Goal: Task Accomplishment & Management: Use online tool/utility

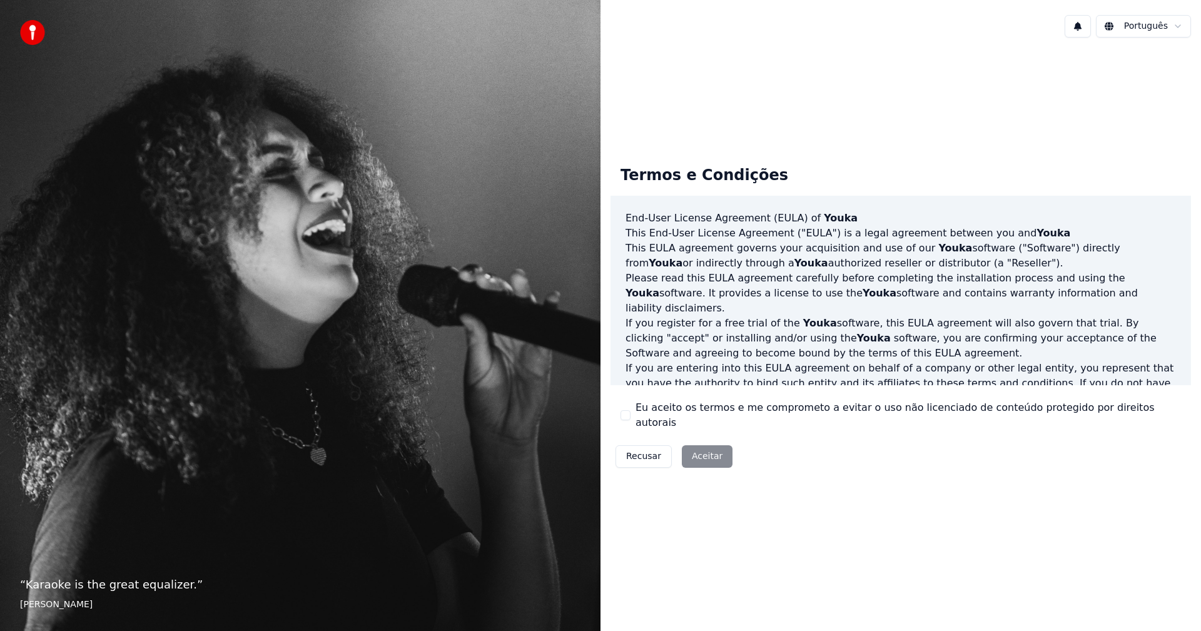
click at [711, 444] on div "Recusar Aceitar" at bounding box center [674, 457] width 127 height 33
click at [708, 449] on div "Recusar Aceitar" at bounding box center [674, 457] width 127 height 33
click at [624, 412] on button "Eu aceito os termos e me comprometo a evitar o uso não licenciado de conteúdo p…" at bounding box center [626, 415] width 10 height 10
click at [698, 446] on button "Aceitar" at bounding box center [707, 457] width 51 height 23
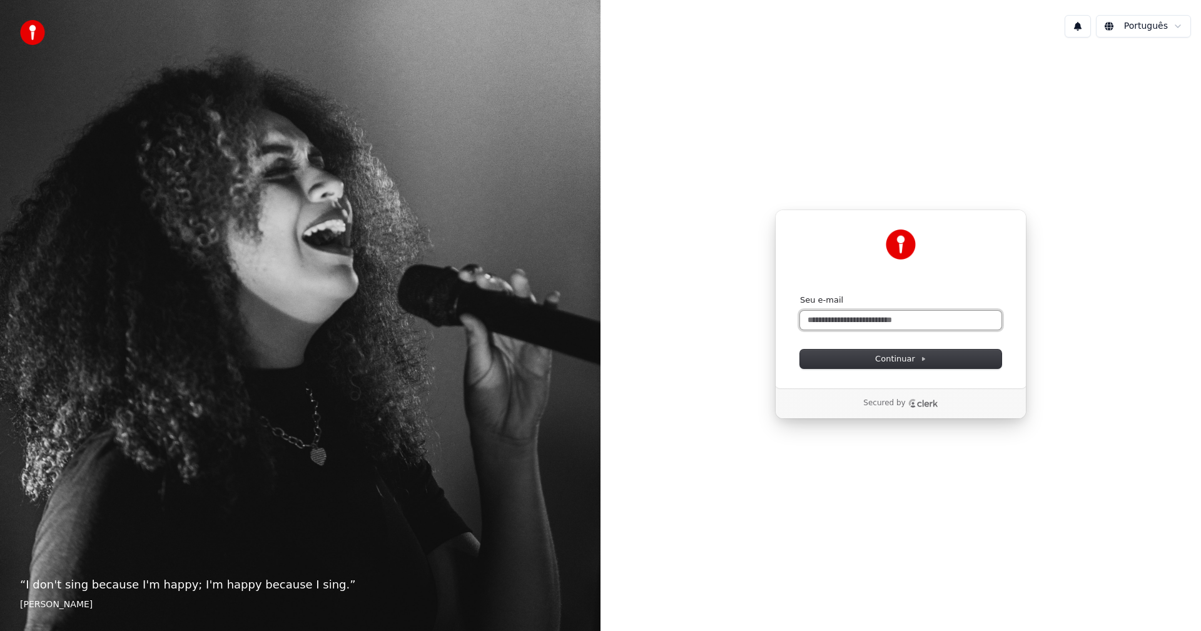
click at [897, 322] on input "Seu e-mail" at bounding box center [900, 320] width 201 height 19
click at [880, 360] on span "Continuar" at bounding box center [900, 359] width 51 height 11
type input "**********"
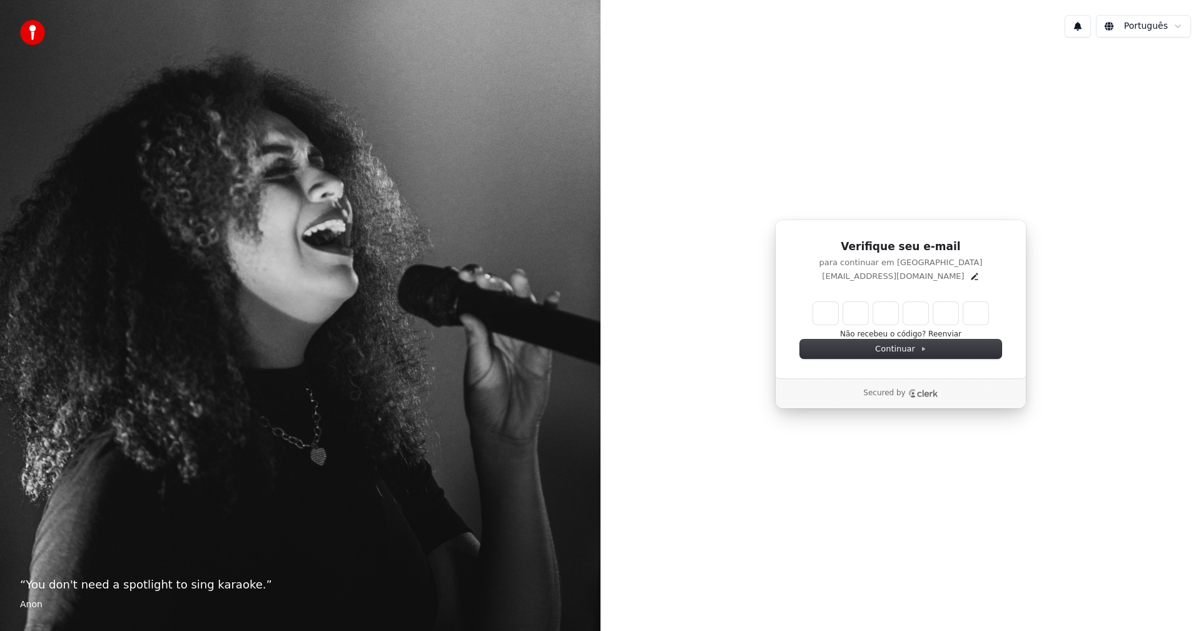
click at [718, 569] on div "Verifique seu e-mail para continuar em Youka torresjeta@gmail.com Não recebeu o…" at bounding box center [901, 315] width 601 height 534
click at [868, 350] on button "Continuar" at bounding box center [900, 349] width 201 height 19
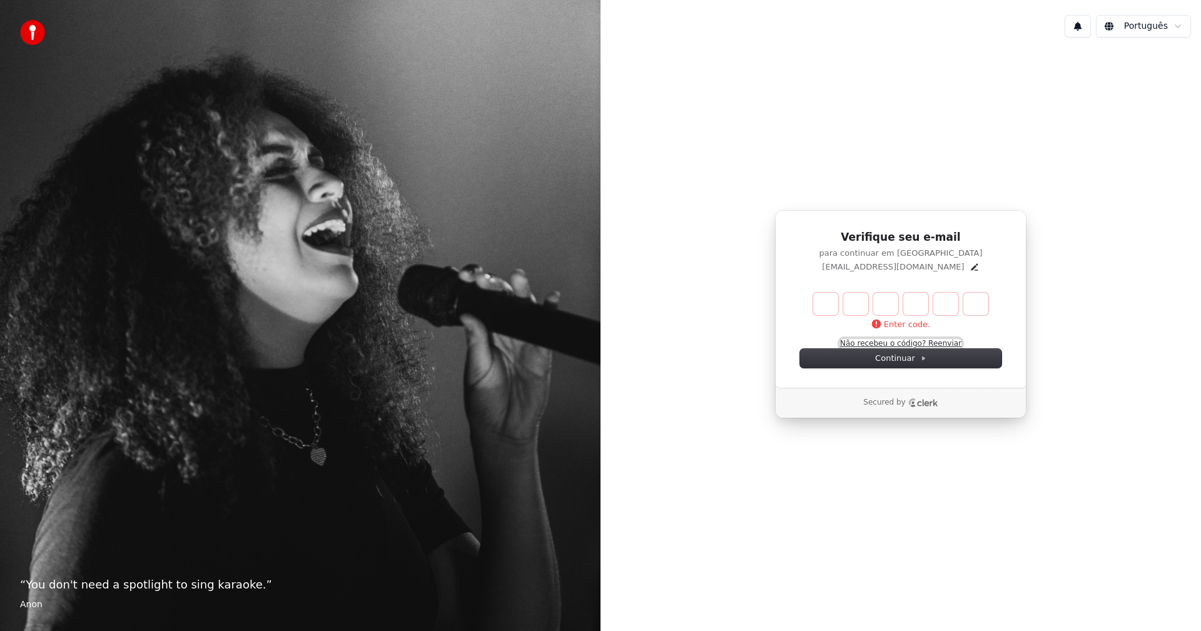
click at [939, 342] on button "Não recebeu o código? Reenviar" at bounding box center [900, 344] width 121 height 10
click at [827, 300] on input "Enter verification code" at bounding box center [913, 304] width 200 height 23
paste input "******"
type input "******"
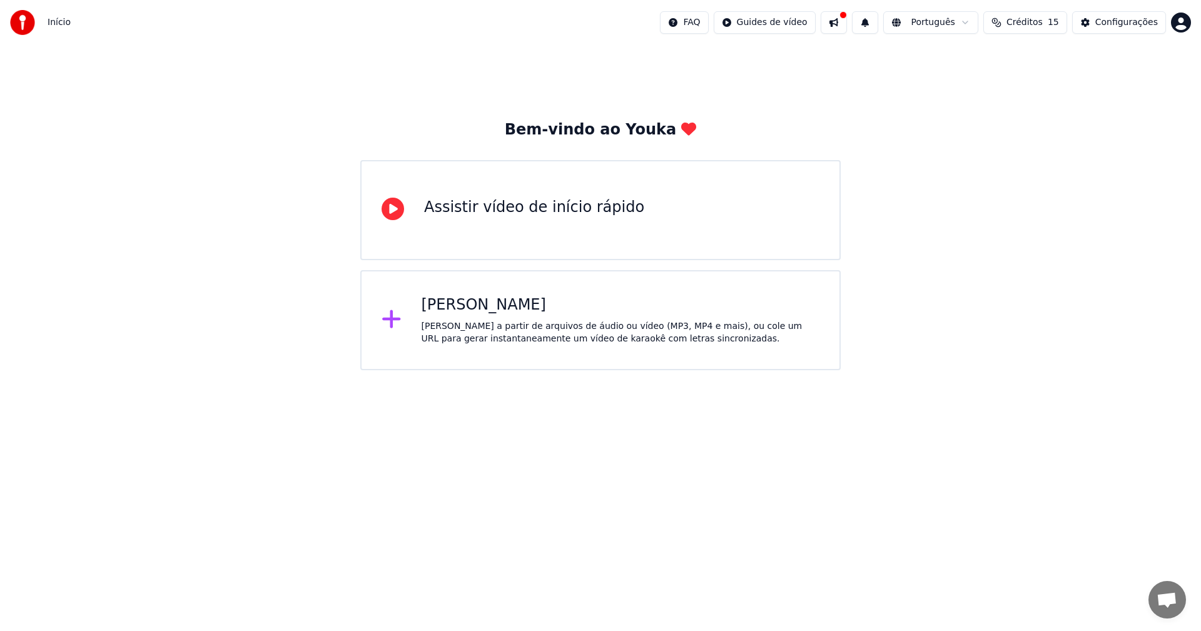
click at [445, 308] on div "[PERSON_NAME]" at bounding box center [621, 305] width 399 height 20
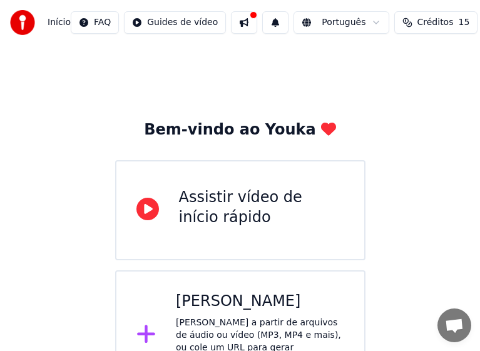
click at [205, 300] on div "[PERSON_NAME]" at bounding box center [260, 302] width 168 height 20
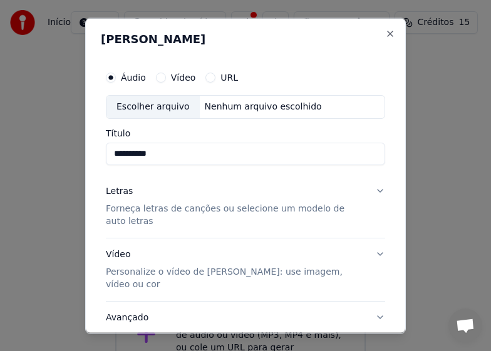
type input "**********"
click at [185, 226] on p "Forneça letras de canções ou selecione um modelo de auto letras" at bounding box center [235, 214] width 259 height 25
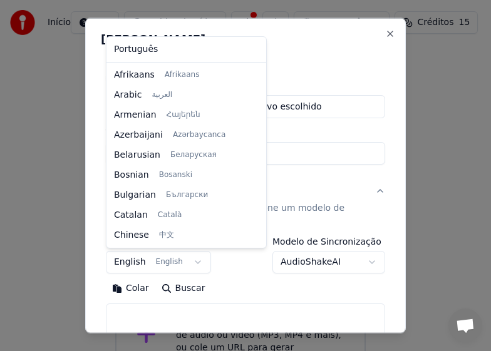
click at [191, 259] on body "**********" at bounding box center [240, 200] width 480 height 400
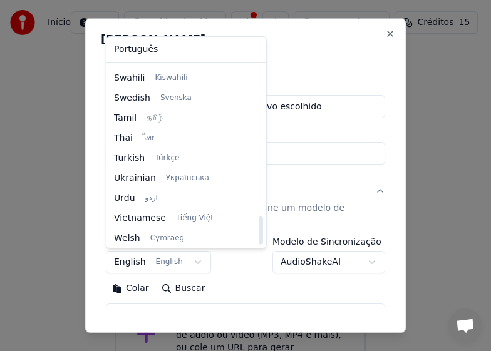
scroll to position [960, 0]
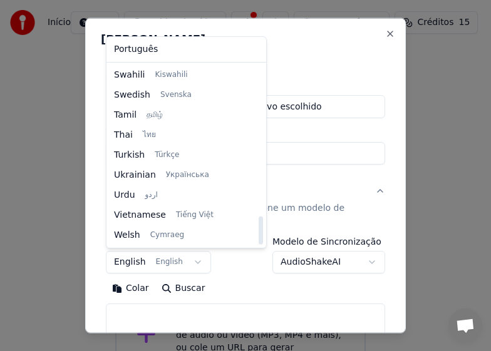
drag, startPoint x: 244, startPoint y: 95, endPoint x: 255, endPoint y: 238, distance: 143.7
click at [258, 238] on div at bounding box center [260, 230] width 4 height 28
click at [250, 268] on body "**********" at bounding box center [240, 200] width 480 height 400
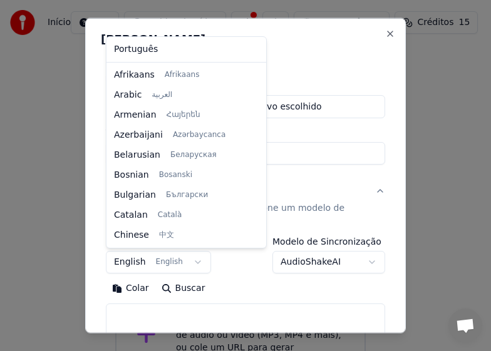
scroll to position [100, 0]
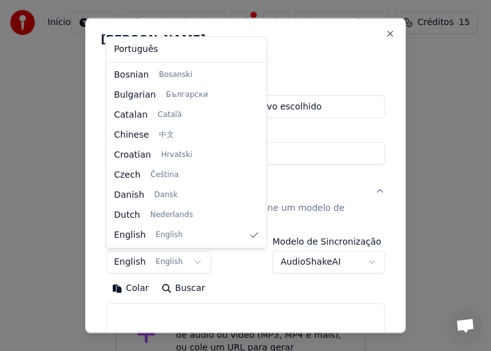
click at [135, 262] on body "**********" at bounding box center [240, 200] width 480 height 400
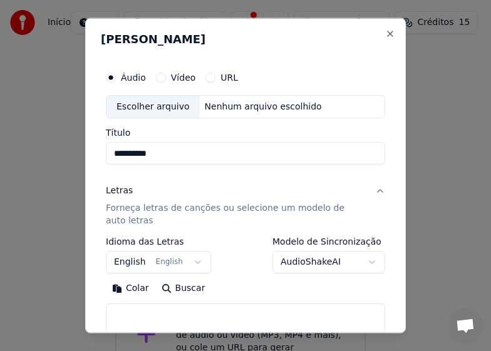
click at [211, 268] on body "**********" at bounding box center [240, 200] width 480 height 400
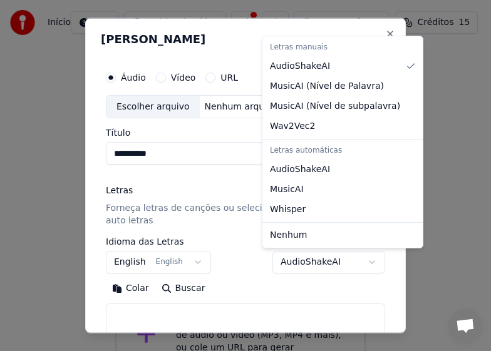
click at [360, 260] on body "**********" at bounding box center [240, 200] width 480 height 400
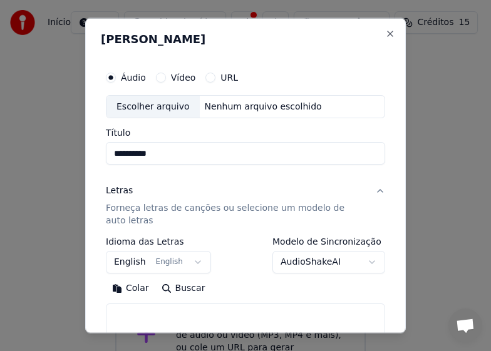
click at [154, 110] on body "**********" at bounding box center [240, 200] width 480 height 400
click at [168, 103] on div "Escolher arquivo" at bounding box center [152, 106] width 93 height 23
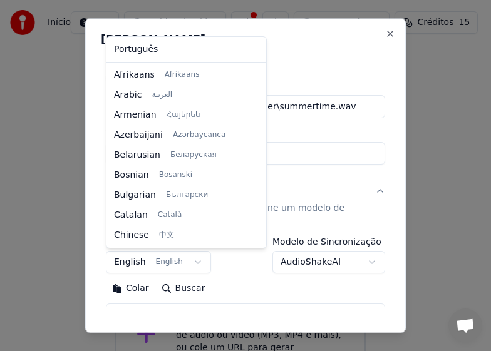
click at [161, 263] on body "**********" at bounding box center [240, 200] width 480 height 400
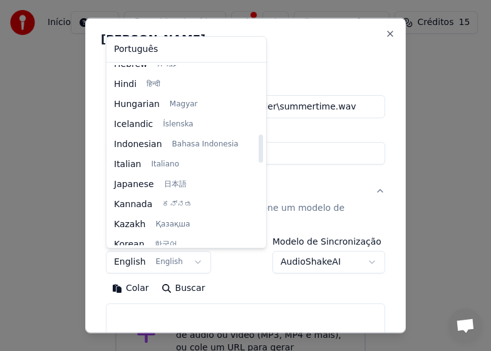
scroll to position [415, 0]
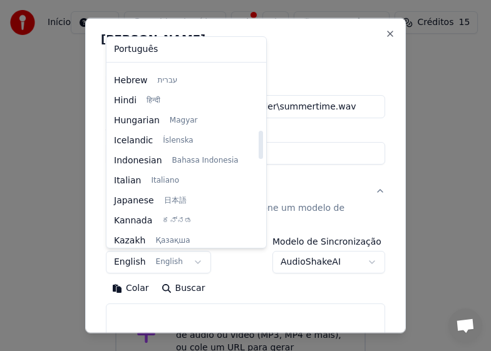
drag, startPoint x: 245, startPoint y: 99, endPoint x: 247, endPoint y: 148, distance: 49.5
click at [258, 148] on div at bounding box center [260, 145] width 4 height 28
click at [128, 262] on body "**********" at bounding box center [240, 200] width 480 height 400
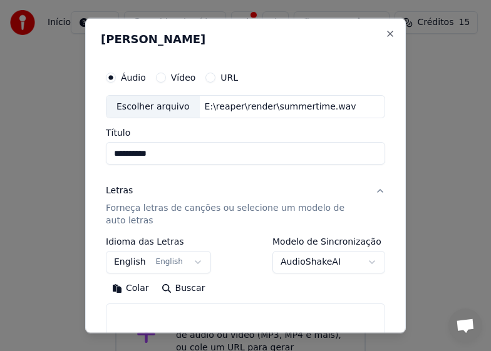
click at [176, 287] on button "Buscar" at bounding box center [183, 288] width 56 height 20
type textarea "**********"
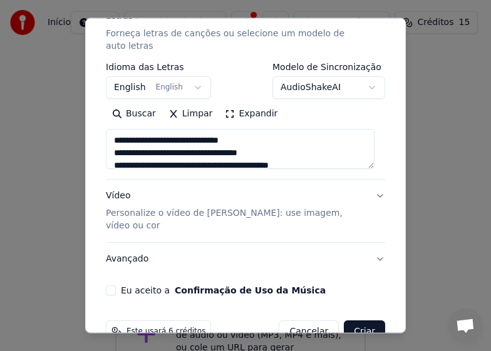
scroll to position [179, 0]
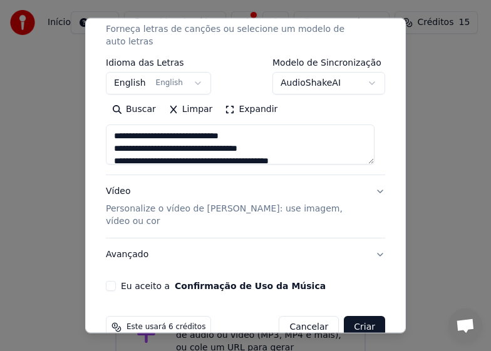
click at [109, 281] on button "Eu aceito a Confirmação de Uso da Música" at bounding box center [111, 286] width 10 height 10
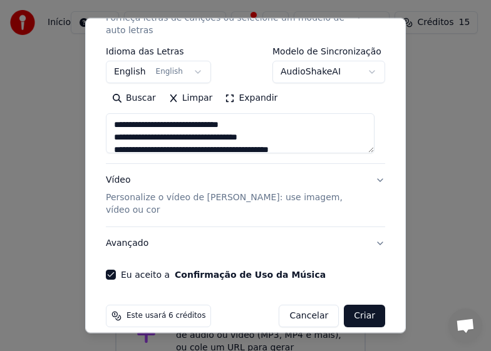
scroll to position [192, 0]
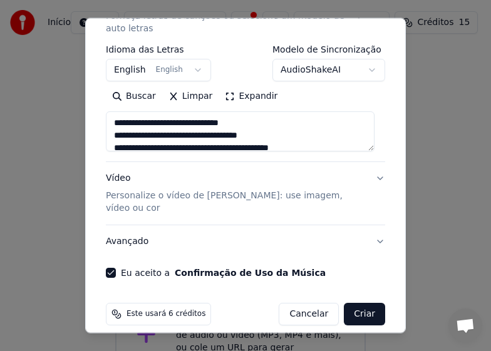
click at [354, 303] on button "Criar" at bounding box center [364, 314] width 41 height 23
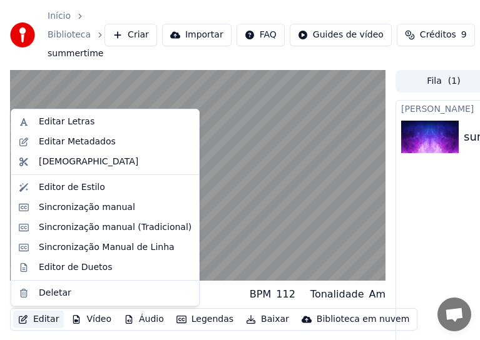
click at [39, 315] on button "Editar" at bounding box center [38, 320] width 51 height 18
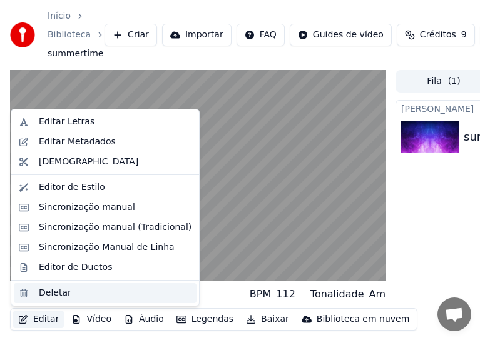
click at [71, 293] on div "Deletar" at bounding box center [115, 293] width 153 height 13
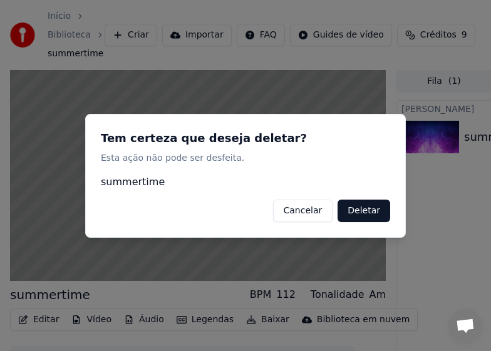
click at [374, 209] on button "Deletar" at bounding box center [363, 210] width 53 height 23
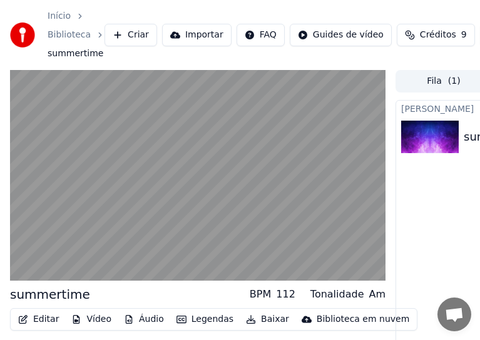
click at [124, 40] on button "Criar" at bounding box center [130, 35] width 53 height 23
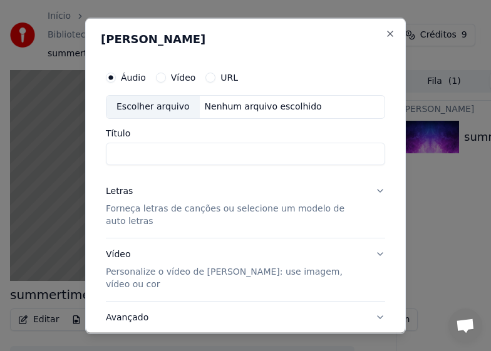
click at [181, 78] on label "Vídeo" at bounding box center [183, 77] width 25 height 9
click at [166, 78] on button "Vídeo" at bounding box center [161, 77] width 10 height 10
click at [223, 78] on label "URL" at bounding box center [229, 77] width 18 height 9
click at [215, 78] on button "URL" at bounding box center [210, 77] width 10 height 10
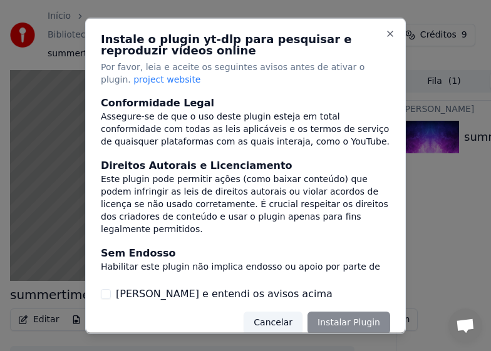
click at [268, 325] on button "Cancelar" at bounding box center [272, 323] width 59 height 23
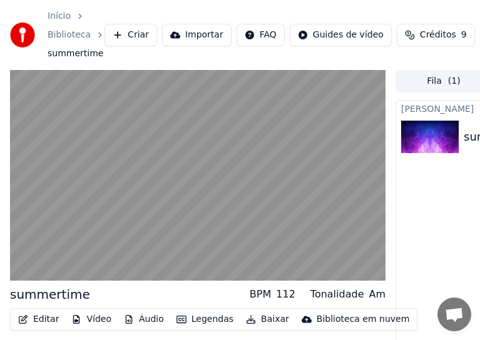
click at [78, 18] on icon "breadcrumb" at bounding box center [80, 16] width 9 height 9
click at [63, 15] on link "Início" at bounding box center [59, 16] width 23 height 13
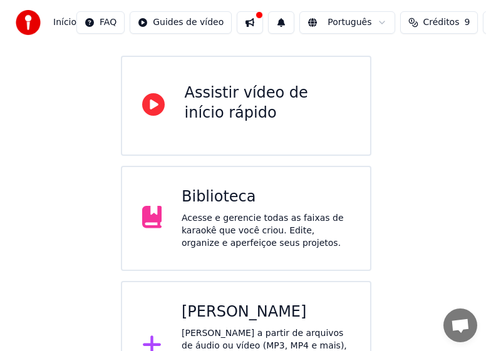
scroll to position [125, 0]
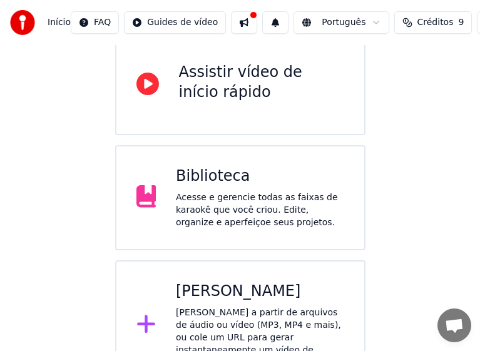
click at [227, 293] on div "[PERSON_NAME]" at bounding box center [260, 292] width 168 height 20
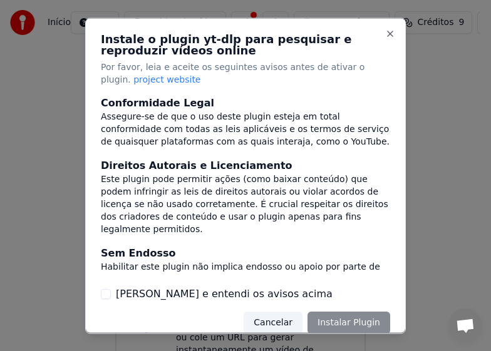
click at [275, 324] on button "Cancelar" at bounding box center [272, 323] width 59 height 23
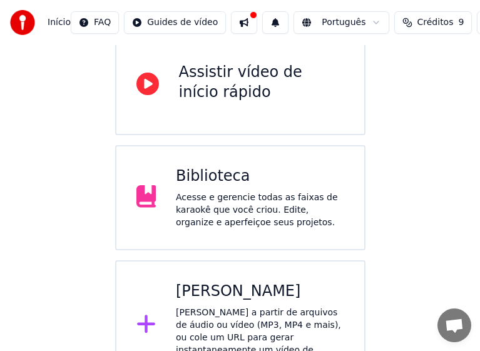
click at [257, 295] on div "[PERSON_NAME]" at bounding box center [260, 292] width 168 height 20
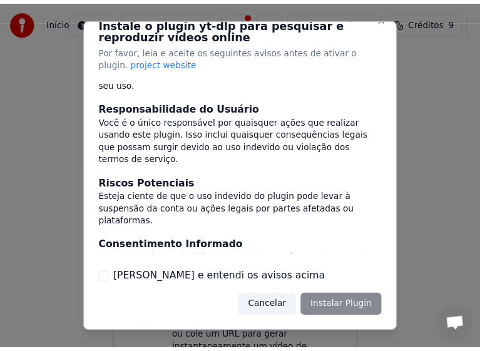
scroll to position [215, 0]
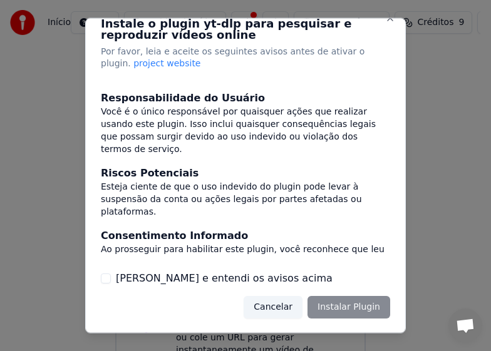
click at [278, 303] on button "Cancelar" at bounding box center [272, 307] width 59 height 23
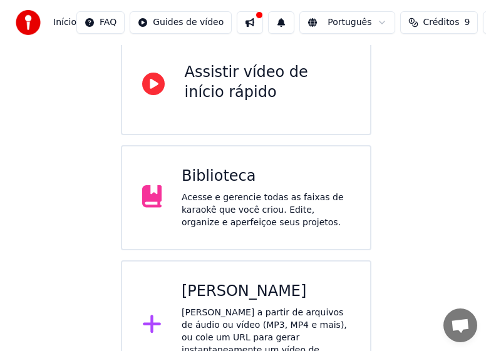
scroll to position [152, 0]
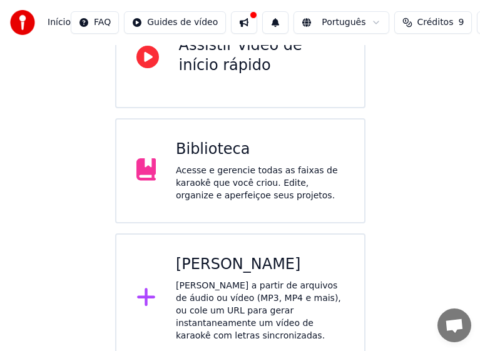
click at [145, 291] on icon at bounding box center [146, 297] width 18 height 18
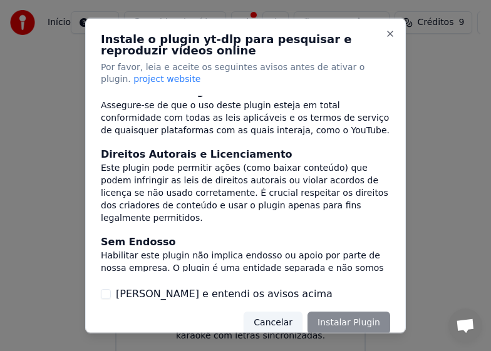
scroll to position [0, 0]
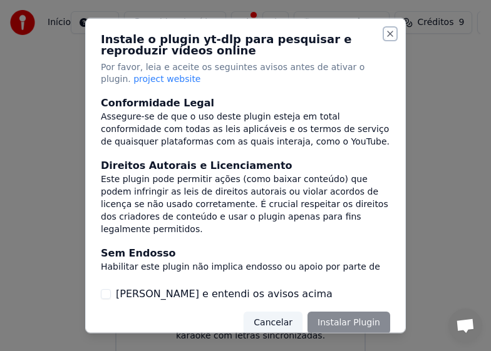
click at [385, 35] on button "Close" at bounding box center [390, 33] width 10 height 10
click at [385, 34] on button "Close" at bounding box center [390, 33] width 10 height 10
click at [385, 32] on button "Close" at bounding box center [390, 33] width 10 height 10
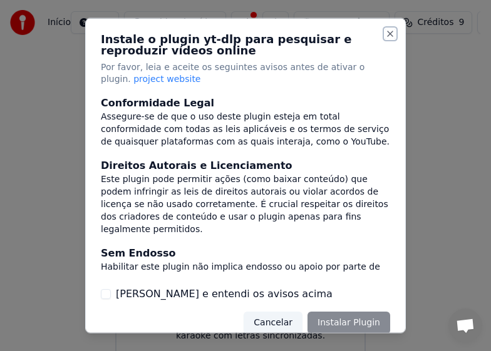
click at [385, 32] on button "Close" at bounding box center [390, 33] width 10 height 10
click at [385, 31] on button "Close" at bounding box center [390, 33] width 10 height 10
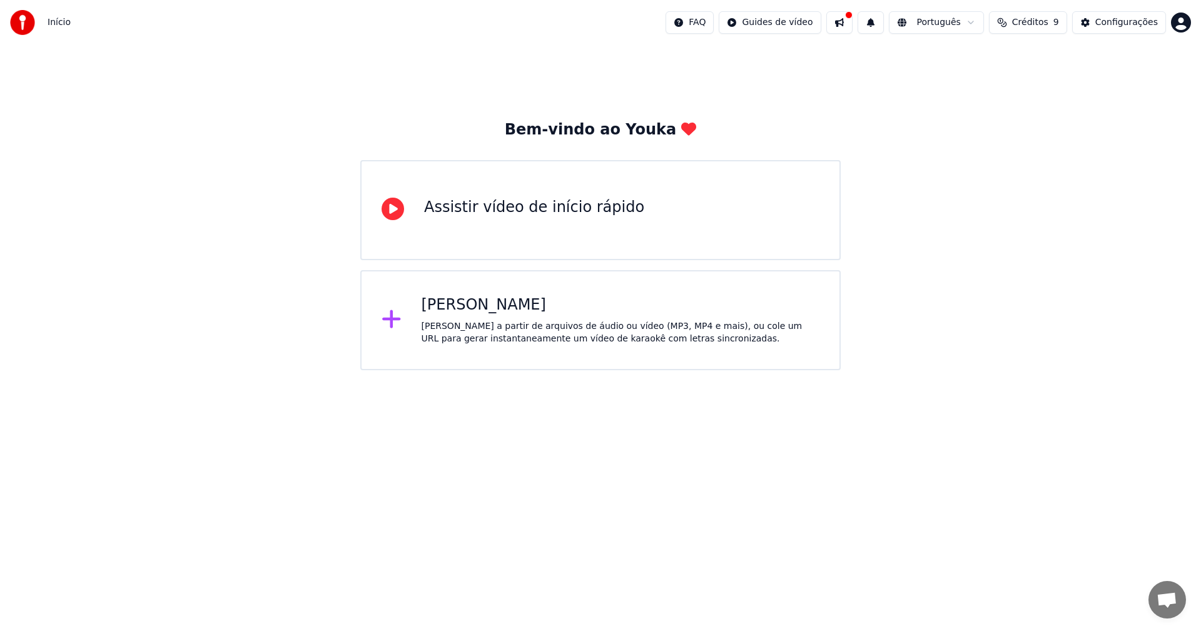
click at [429, 306] on div "[PERSON_NAME]" at bounding box center [621, 305] width 399 height 20
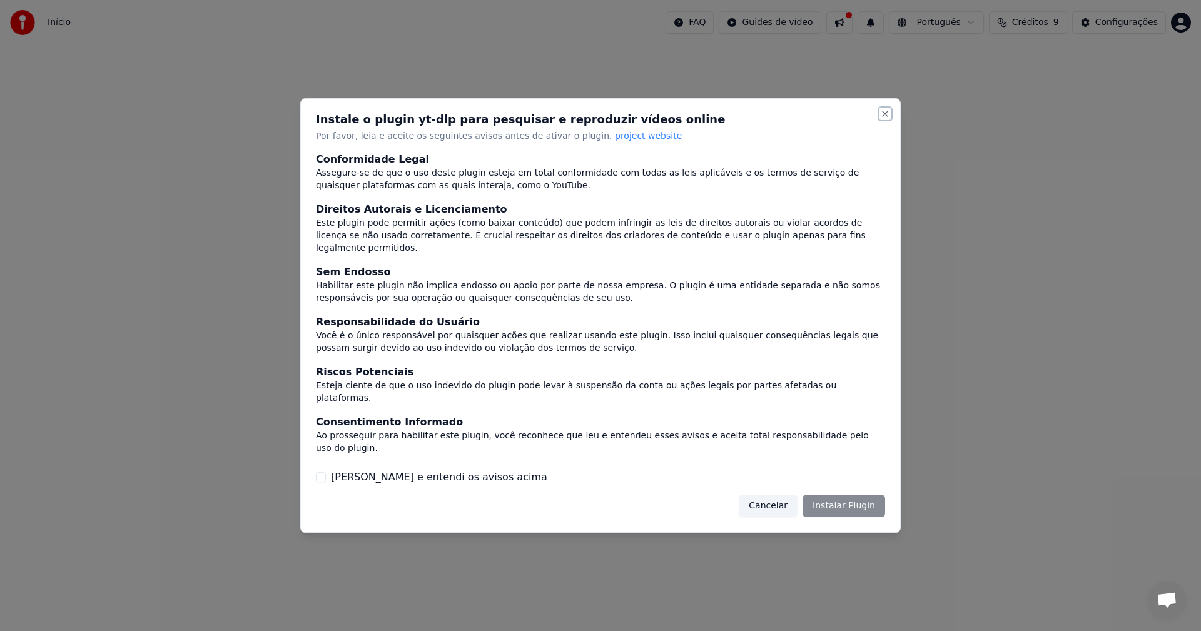
click at [889, 119] on button "Close" at bounding box center [885, 114] width 10 height 10
click at [886, 119] on button "Close" at bounding box center [885, 114] width 10 height 10
click at [885, 119] on button "Close" at bounding box center [885, 114] width 10 height 10
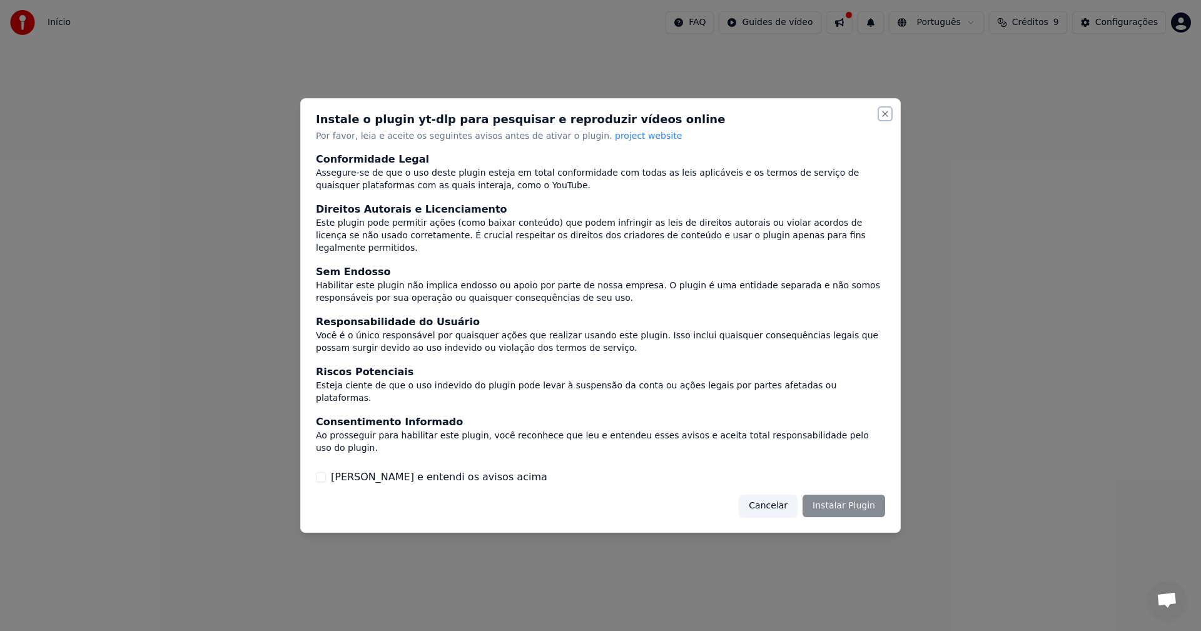
click at [885, 119] on button "Close" at bounding box center [885, 114] width 10 height 10
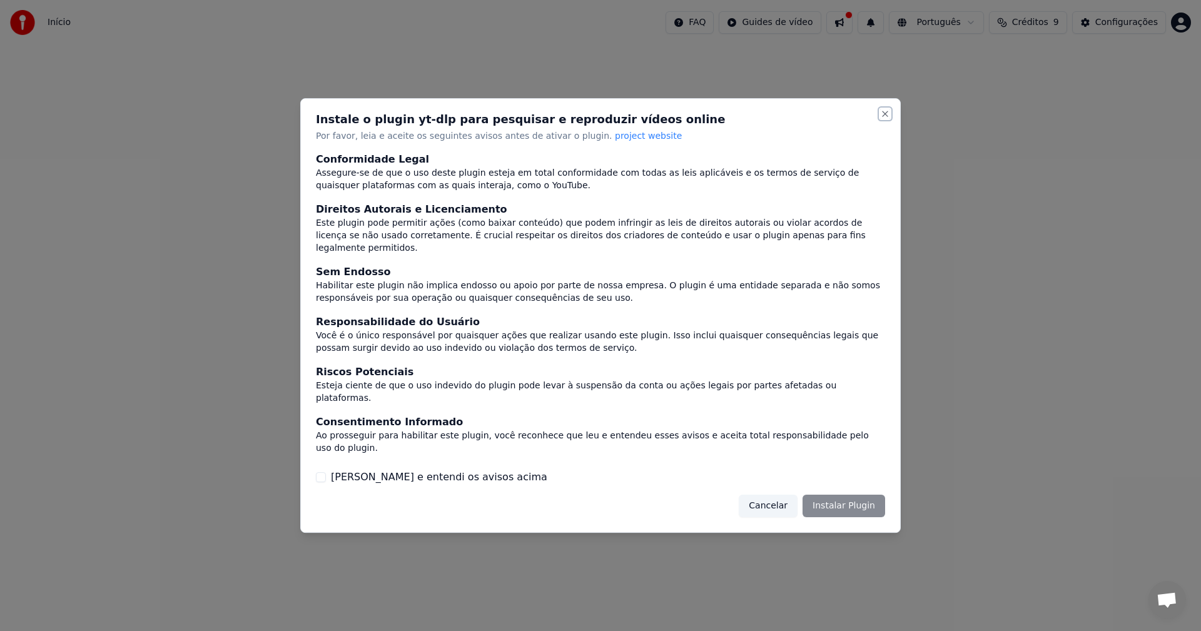
click at [885, 119] on button "Close" at bounding box center [885, 114] width 10 height 10
click at [1091, 23] on div at bounding box center [600, 315] width 1201 height 631
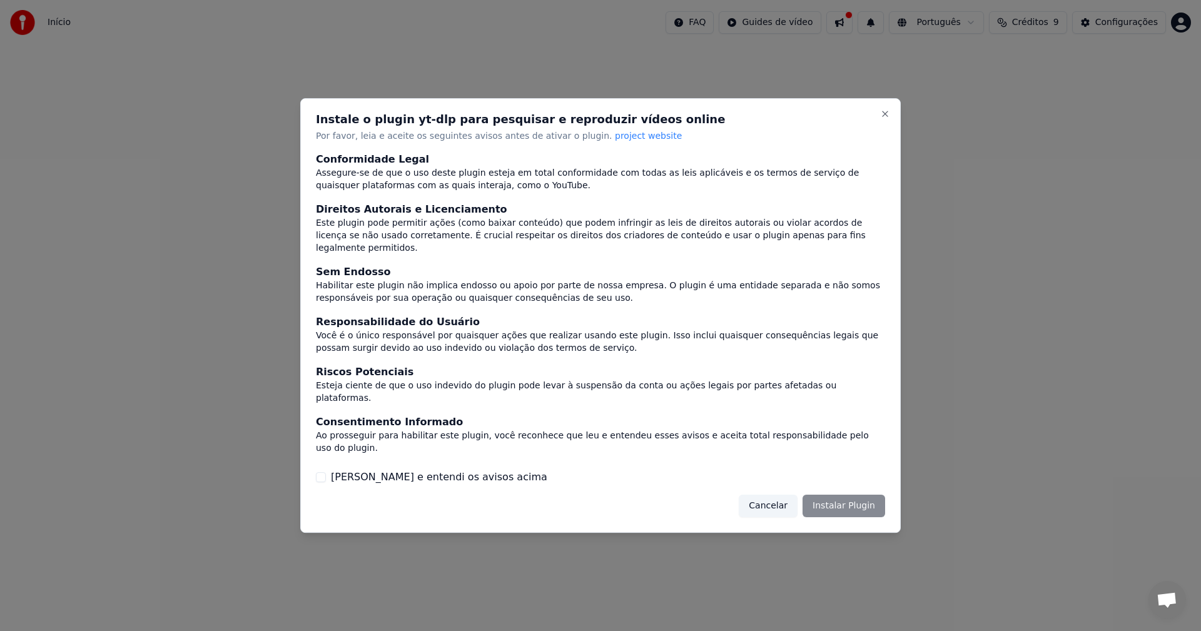
click at [1091, 25] on div at bounding box center [600, 315] width 1201 height 631
click at [1085, 31] on div at bounding box center [600, 315] width 1201 height 631
click at [1080, 39] on div at bounding box center [600, 315] width 1201 height 631
click at [775, 495] on button "Cancelar" at bounding box center [768, 506] width 59 height 23
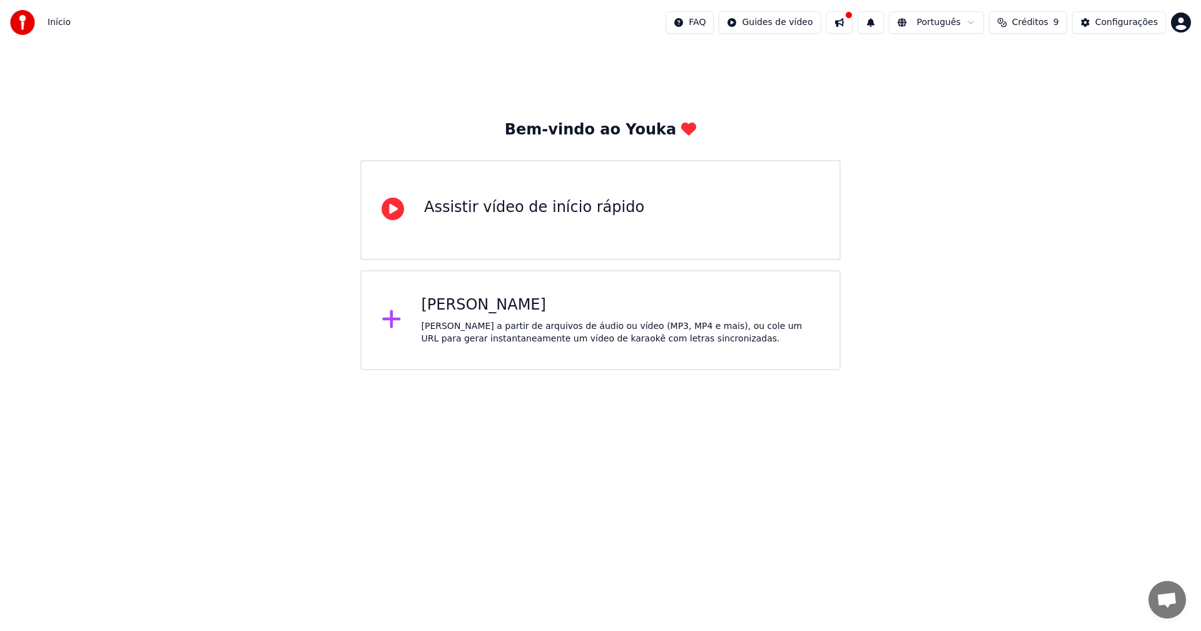
click at [1096, 23] on button "Configurações" at bounding box center [1119, 22] width 94 height 23
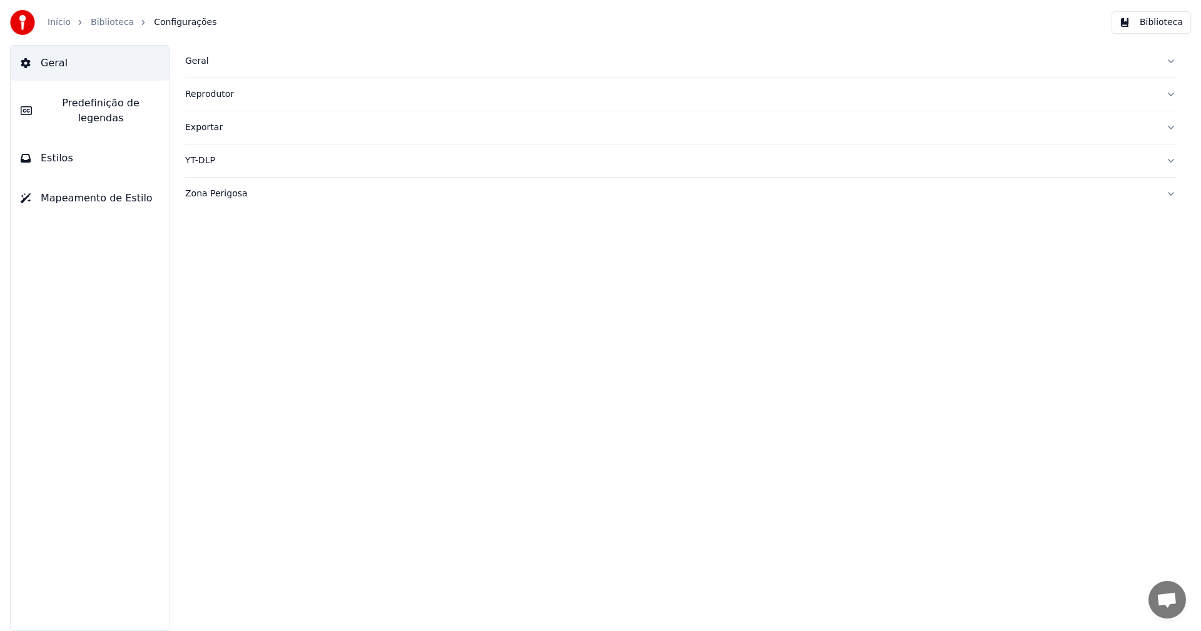
click at [111, 105] on span "Predefinição de legendas" at bounding box center [101, 111] width 118 height 30
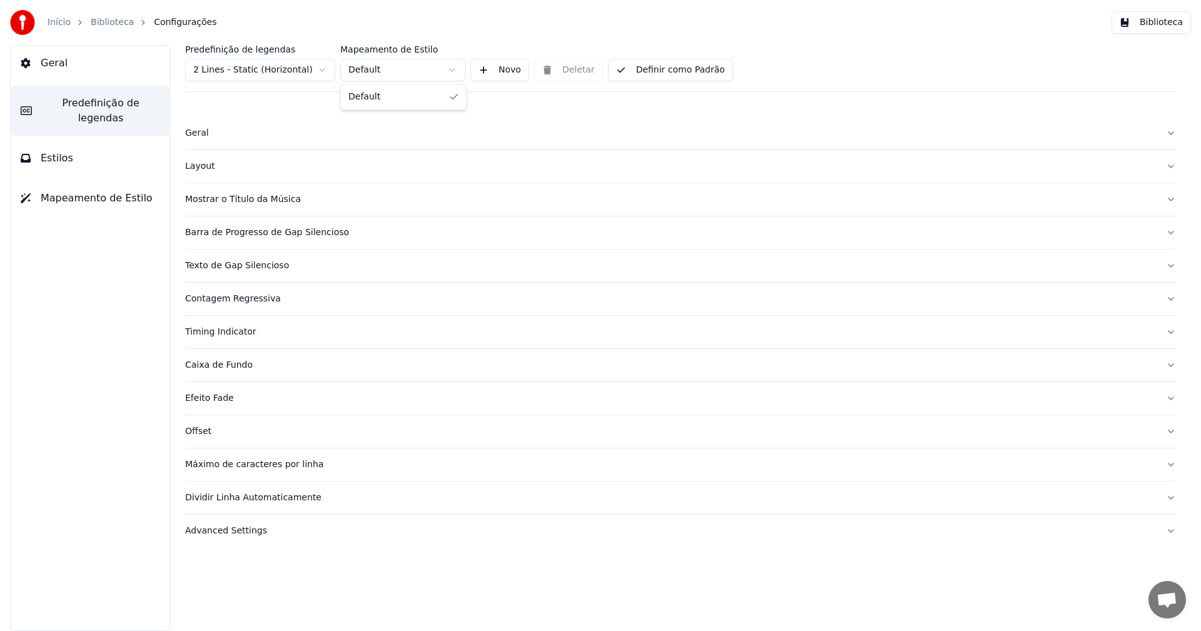
click at [454, 71] on html "Início Biblioteca Configurações Biblioteca Geral Predefinição de legendas Estil…" at bounding box center [600, 315] width 1201 height 631
click at [325, 68] on html "Início Biblioteca Configurações Biblioteca Geral Predefinição de legendas Estil…" at bounding box center [600, 315] width 1201 height 631
click at [257, 536] on div "Advanced Settings" at bounding box center [670, 531] width 971 height 13
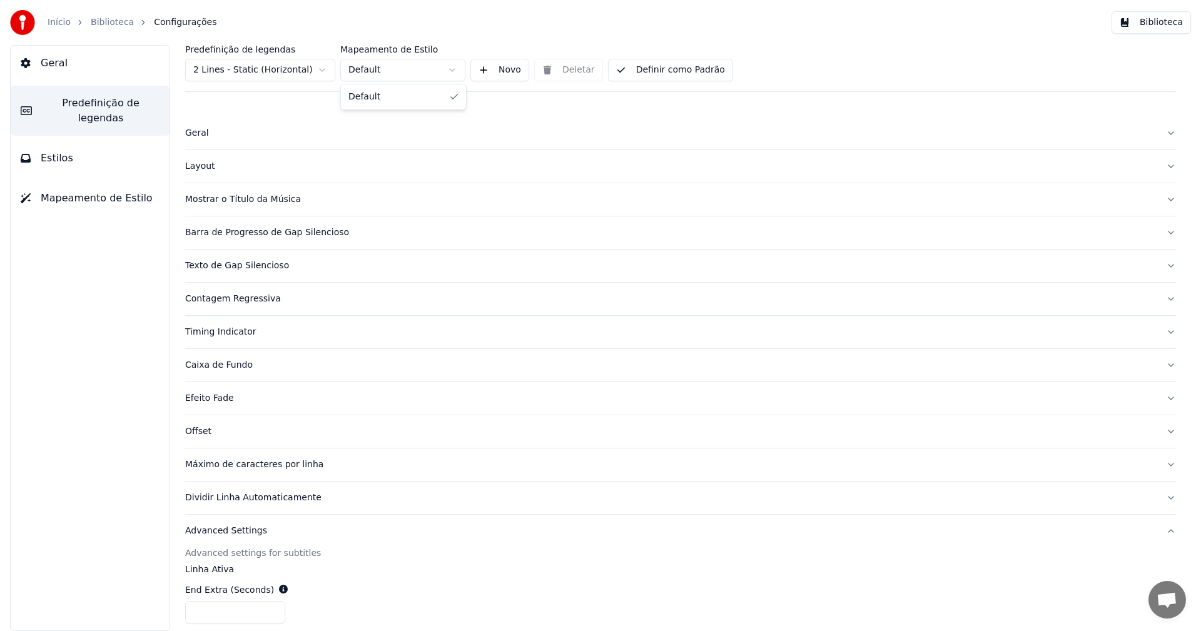
click at [454, 66] on html "Início Biblioteca Configurações Biblioteca Geral Predefinição de legendas Estil…" at bounding box center [600, 315] width 1201 height 631
click at [66, 151] on span "Estilos" at bounding box center [57, 158] width 33 height 15
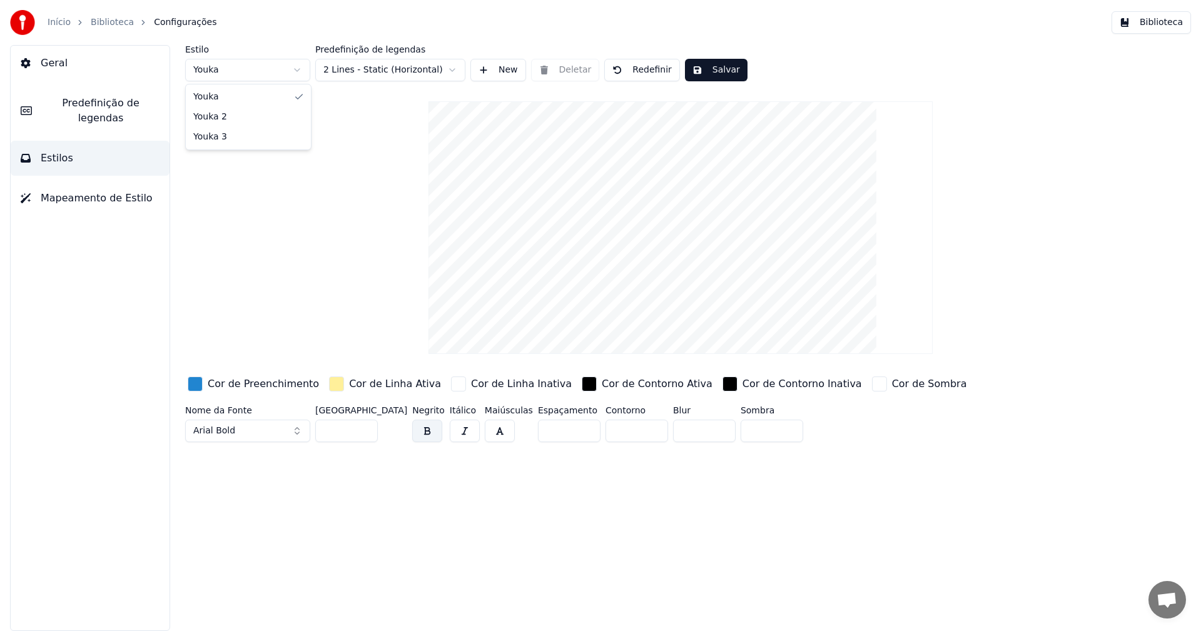
click at [296, 69] on html "Início Biblioteca Configurações Biblioteca Geral Predefinição de legendas Estil…" at bounding box center [600, 315] width 1201 height 631
